Goal: Information Seeking & Learning: Learn about a topic

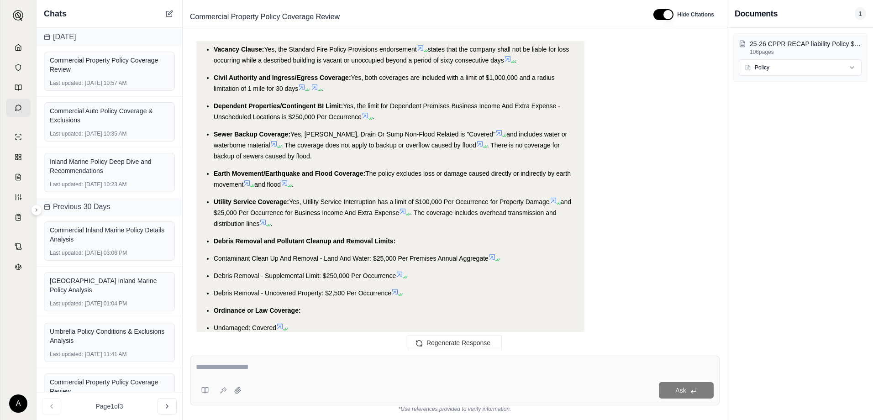
scroll to position [2222, 0]
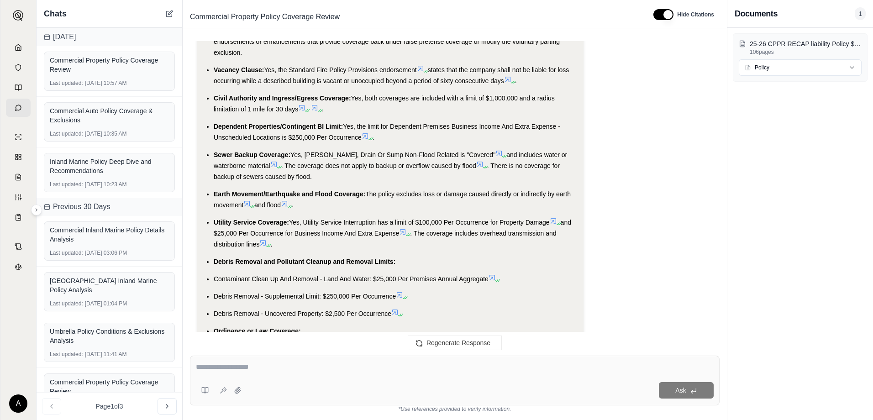
click at [301, 217] on li "Utility Service Coverage: Yes, Utility Service Interruption has a limit of $100…" at bounding box center [395, 233] width 363 height 33
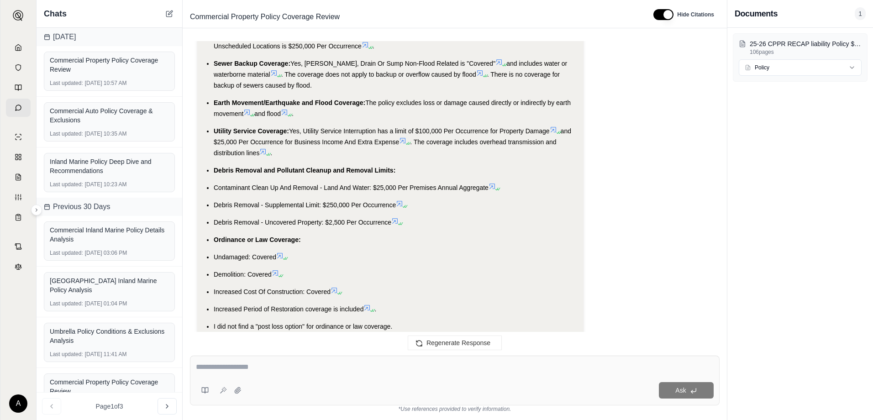
scroll to position [2268, 0]
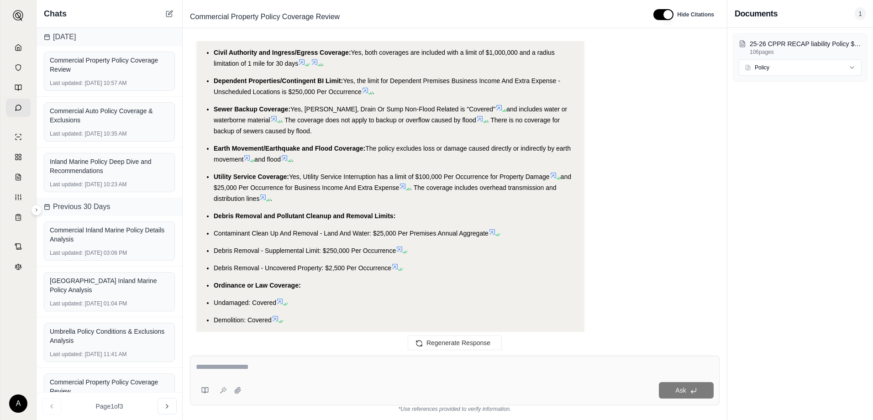
click at [301, 63] on icon at bounding box center [301, 61] width 7 height 7
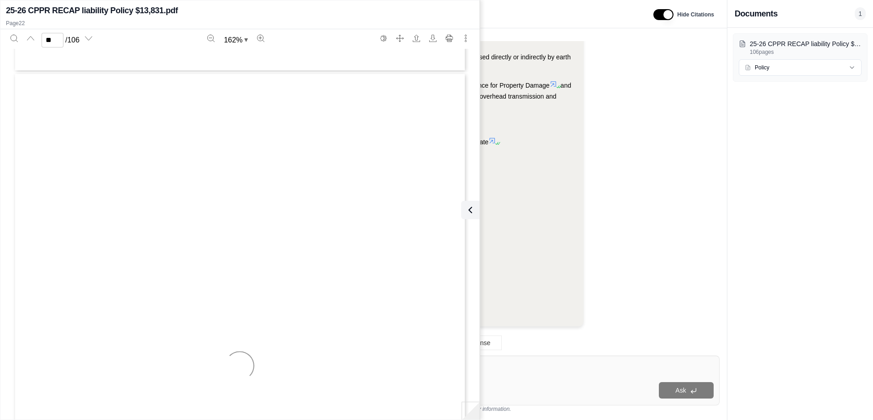
type input "**"
click at [464, 206] on icon at bounding box center [468, 210] width 11 height 11
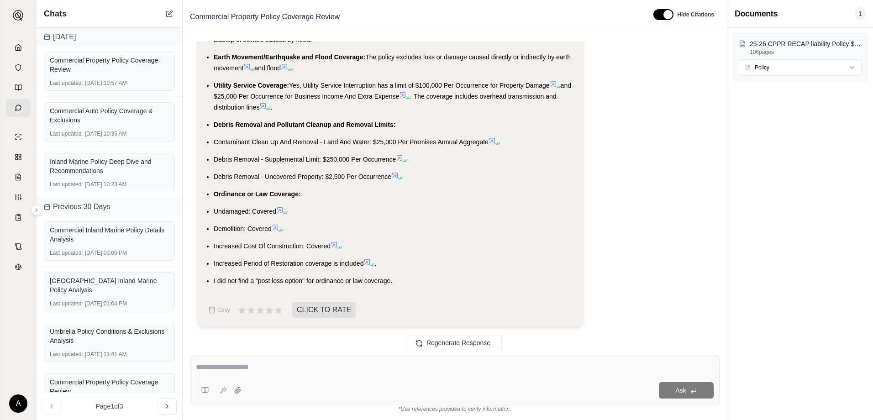
click at [267, 105] on icon at bounding box center [262, 105] width 7 height 7
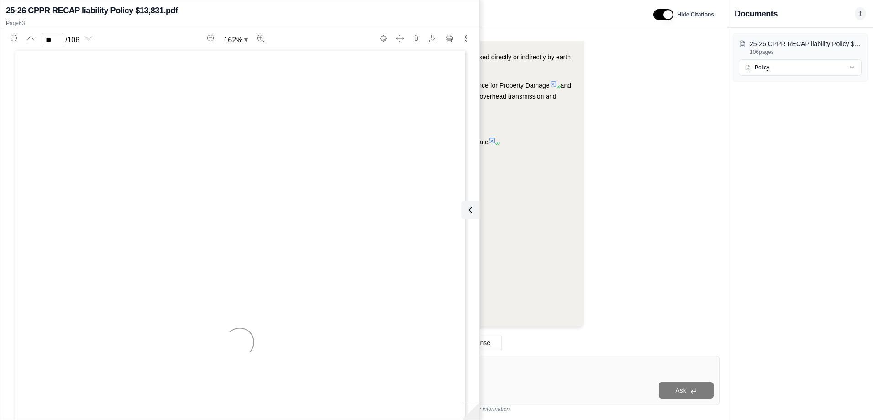
scroll to position [36121, 0]
type input "**"
drag, startPoint x: 49, startPoint y: 133, endPoint x: 148, endPoint y: 137, distance: 99.2
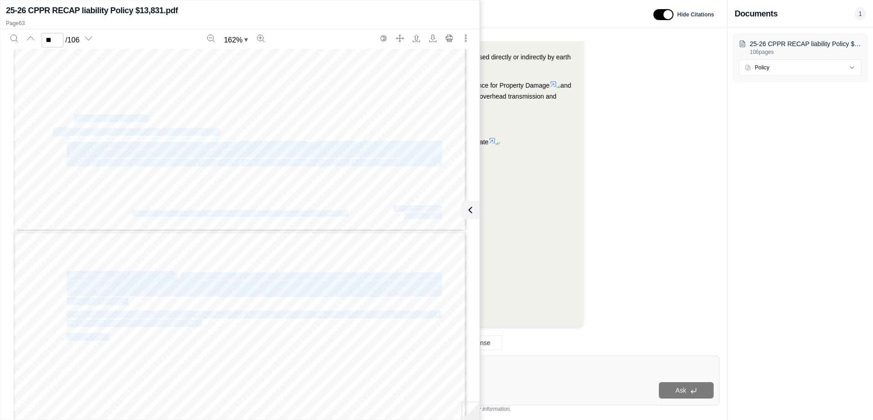
drag, startPoint x: 106, startPoint y: 339, endPoint x: 70, endPoint y: 121, distance: 221.8
drag, startPoint x: 70, startPoint y: 121, endPoint x: 77, endPoint y: 148, distance: 28.2
click at [77, 148] on span "We will pay for direct physical loss of or damage to" at bounding box center [152, 145] width 171 height 7
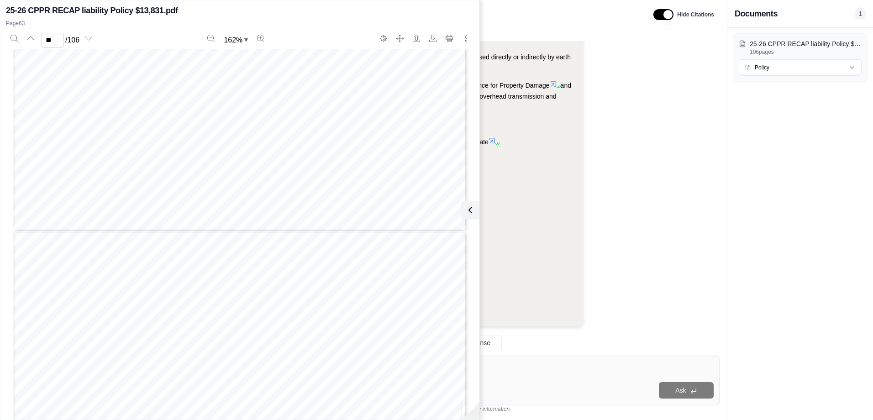
click at [200, 154] on span "directly caused by the interruption of utility services consisting of water, po…" at bounding box center [271, 154] width 338 height 7
click at [475, 208] on button at bounding box center [468, 210] width 18 height 18
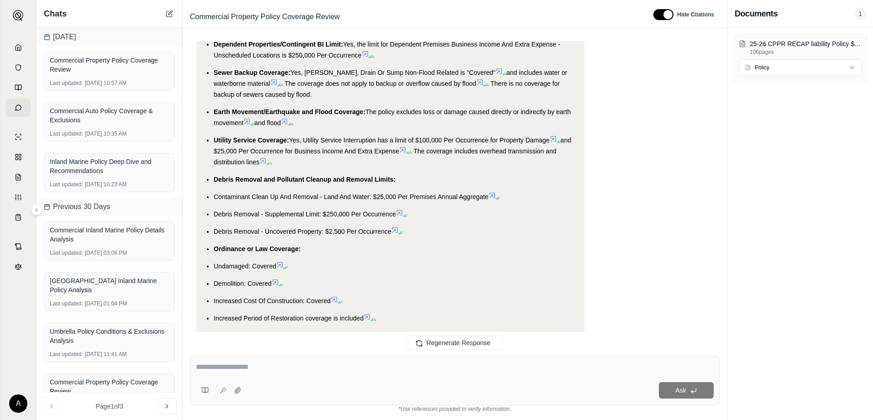
scroll to position [2359, 0]
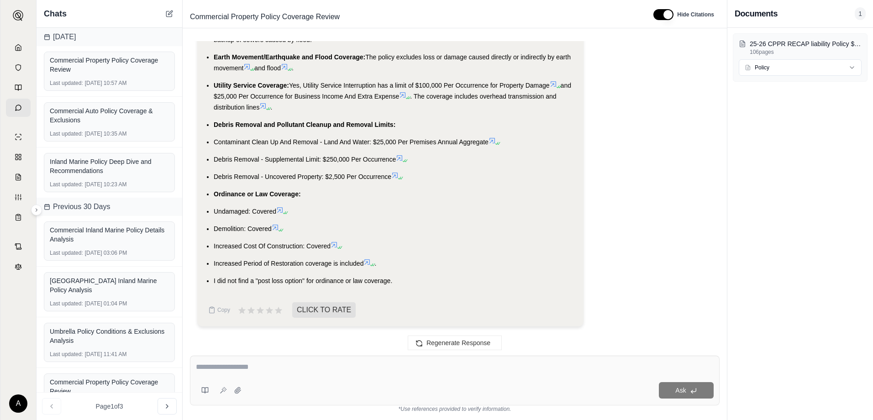
click at [494, 142] on icon at bounding box center [492, 140] width 7 height 7
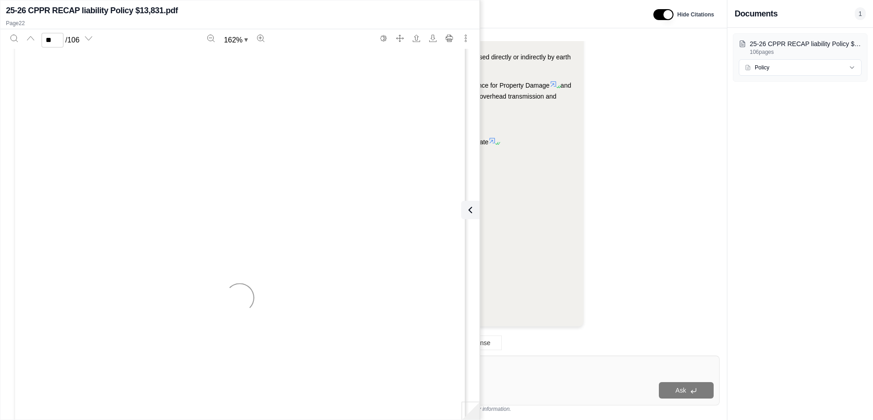
type input "**"
click at [479, 208] on body "A Chats [DATE] Commercial Property Policy Coverage Review Last updated: [DATE] …" at bounding box center [436, 210] width 873 height 420
drag, startPoint x: 479, startPoint y: 208, endPoint x: 470, endPoint y: 210, distance: 9.0
click at [471, 209] on icon at bounding box center [470, 210] width 11 height 11
